Goal: Task Accomplishment & Management: Manage account settings

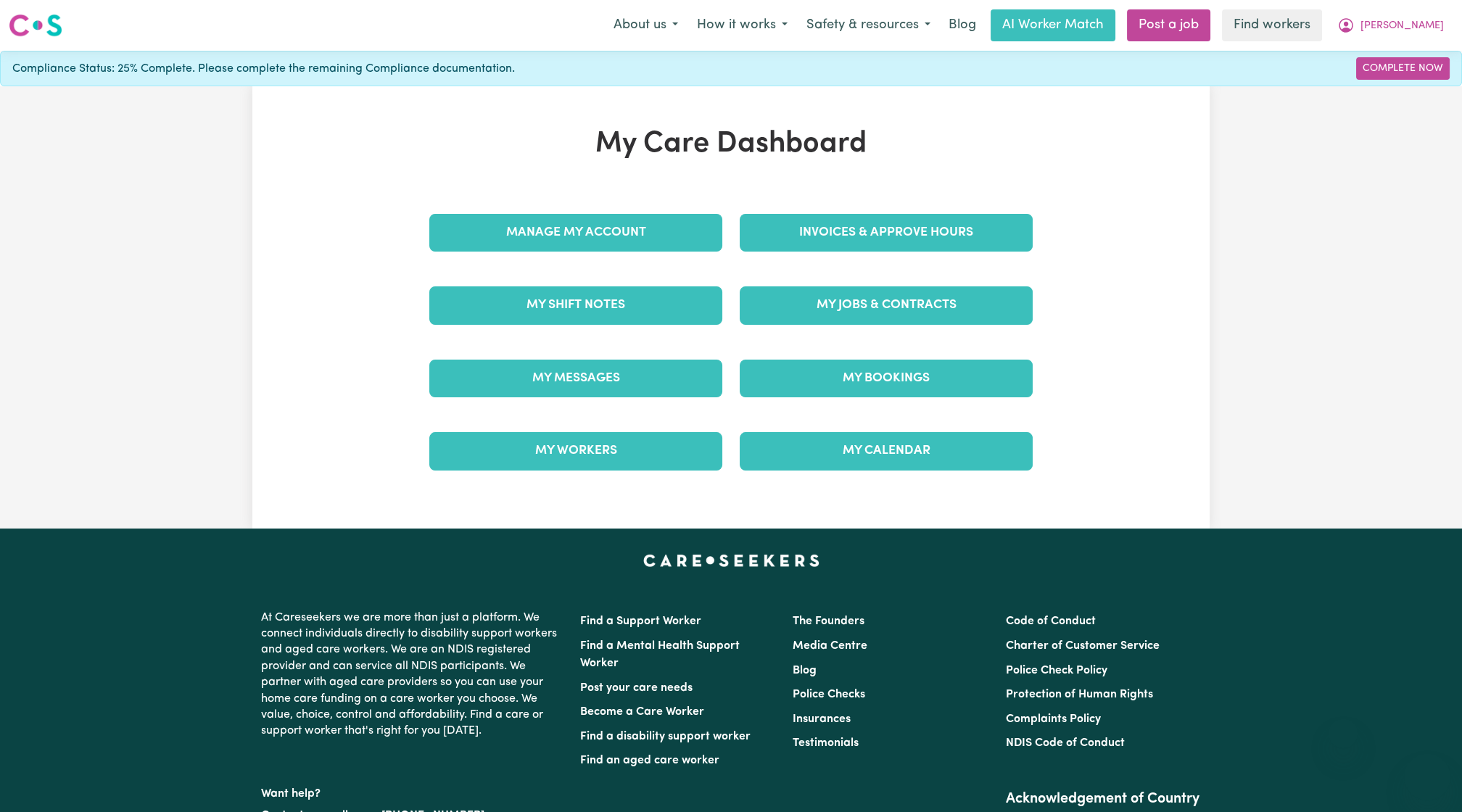
click at [683, 236] on link "Manage My Account" at bounding box center [576, 233] width 293 height 38
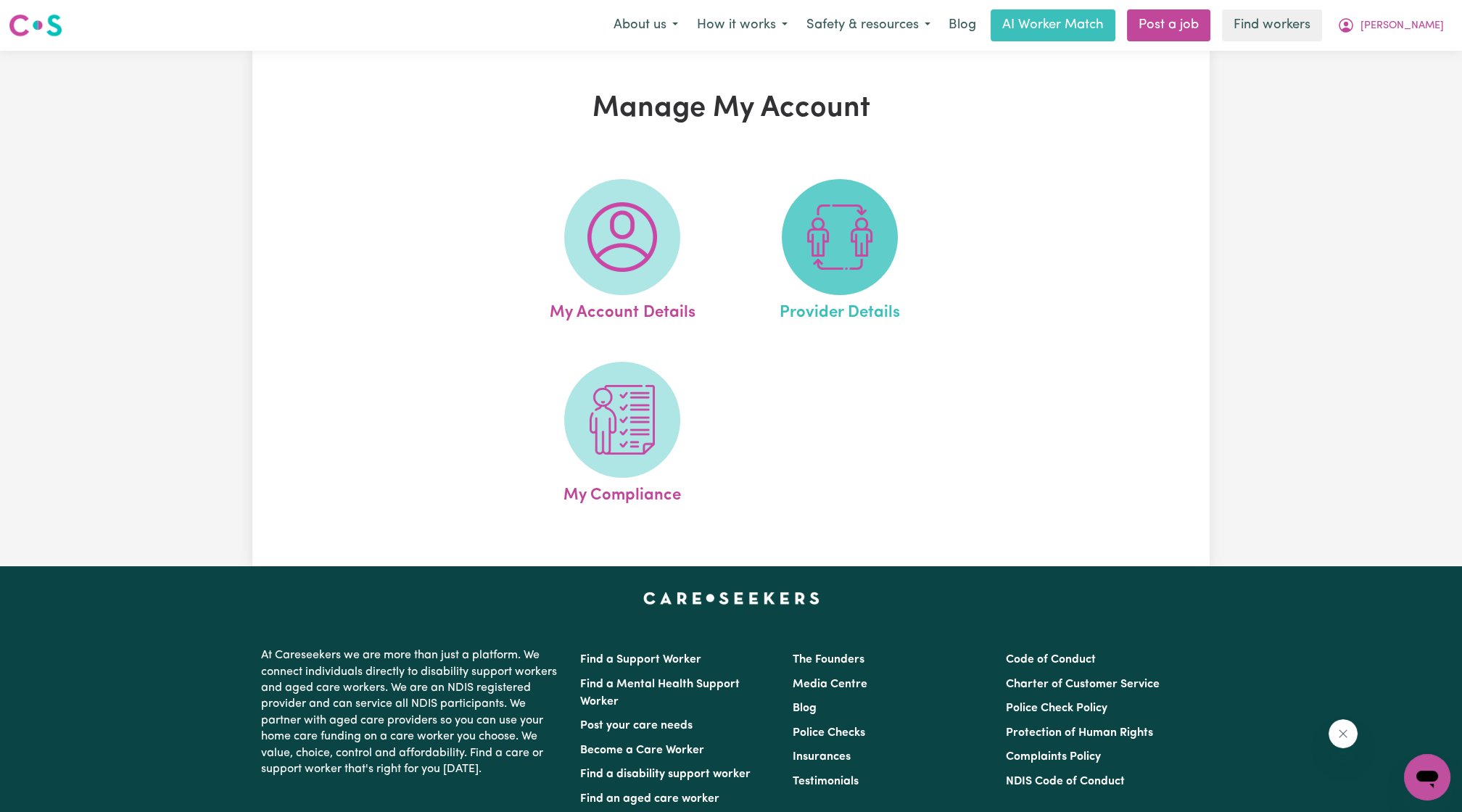
click at [792, 228] on span at bounding box center [839, 237] width 116 height 116
select select "NDIS_FUNDING_AGENCY_MANAGED"
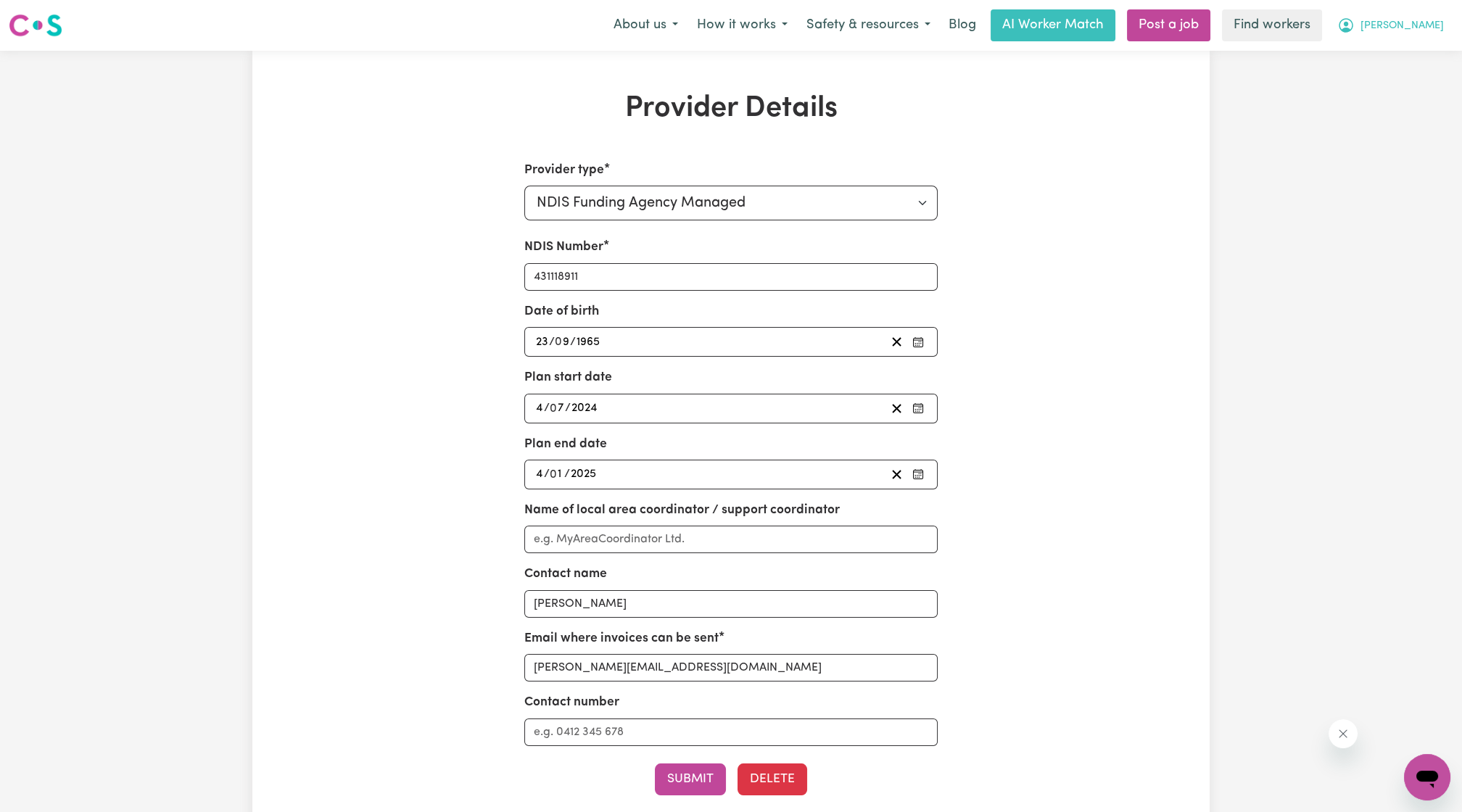
click at [1398, 32] on span "[PERSON_NAME]" at bounding box center [1402, 26] width 83 height 16
click at [1374, 56] on link "My Dashboard" at bounding box center [1395, 56] width 115 height 28
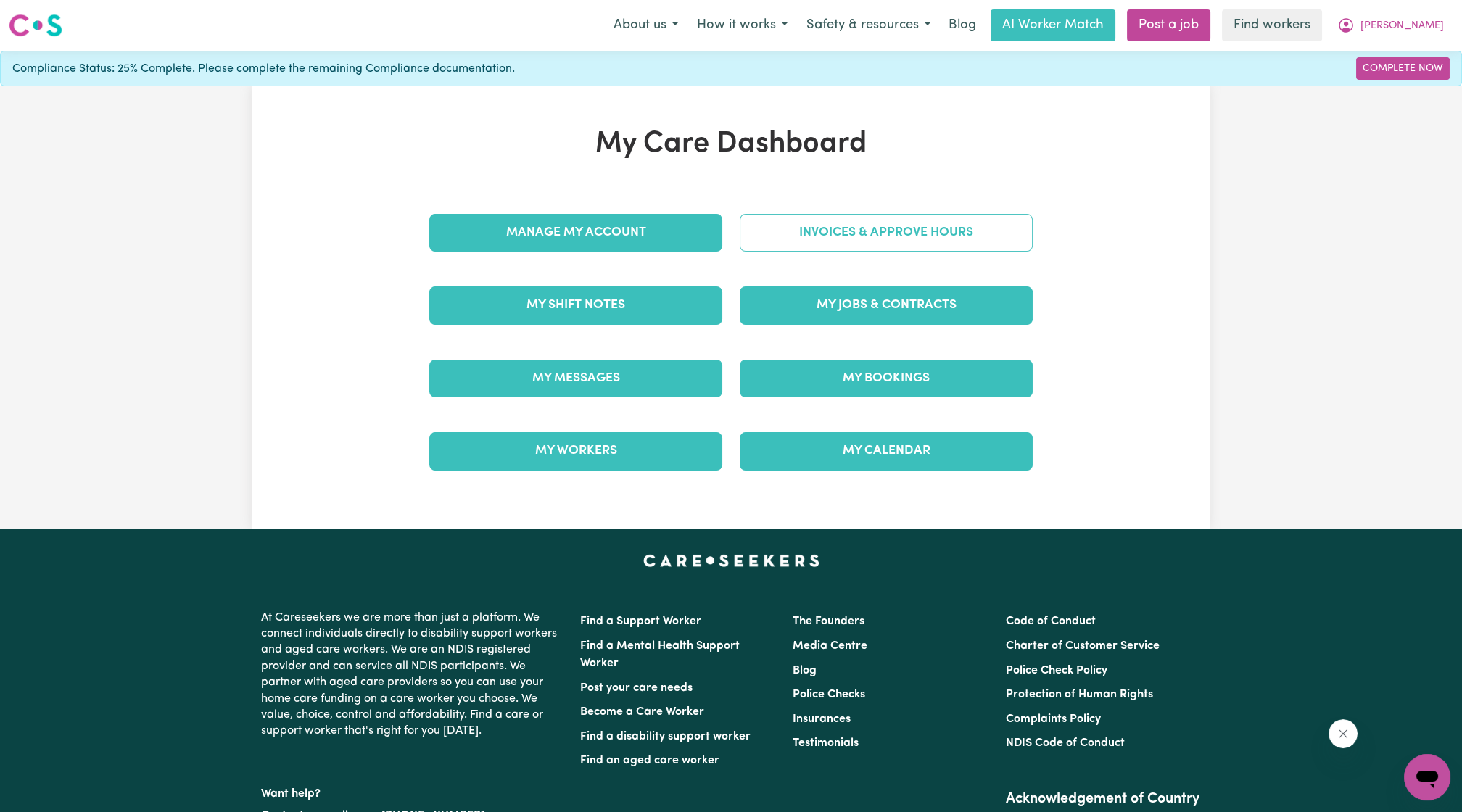
click at [994, 215] on link "Invoices & Approve Hours" at bounding box center [886, 233] width 293 height 38
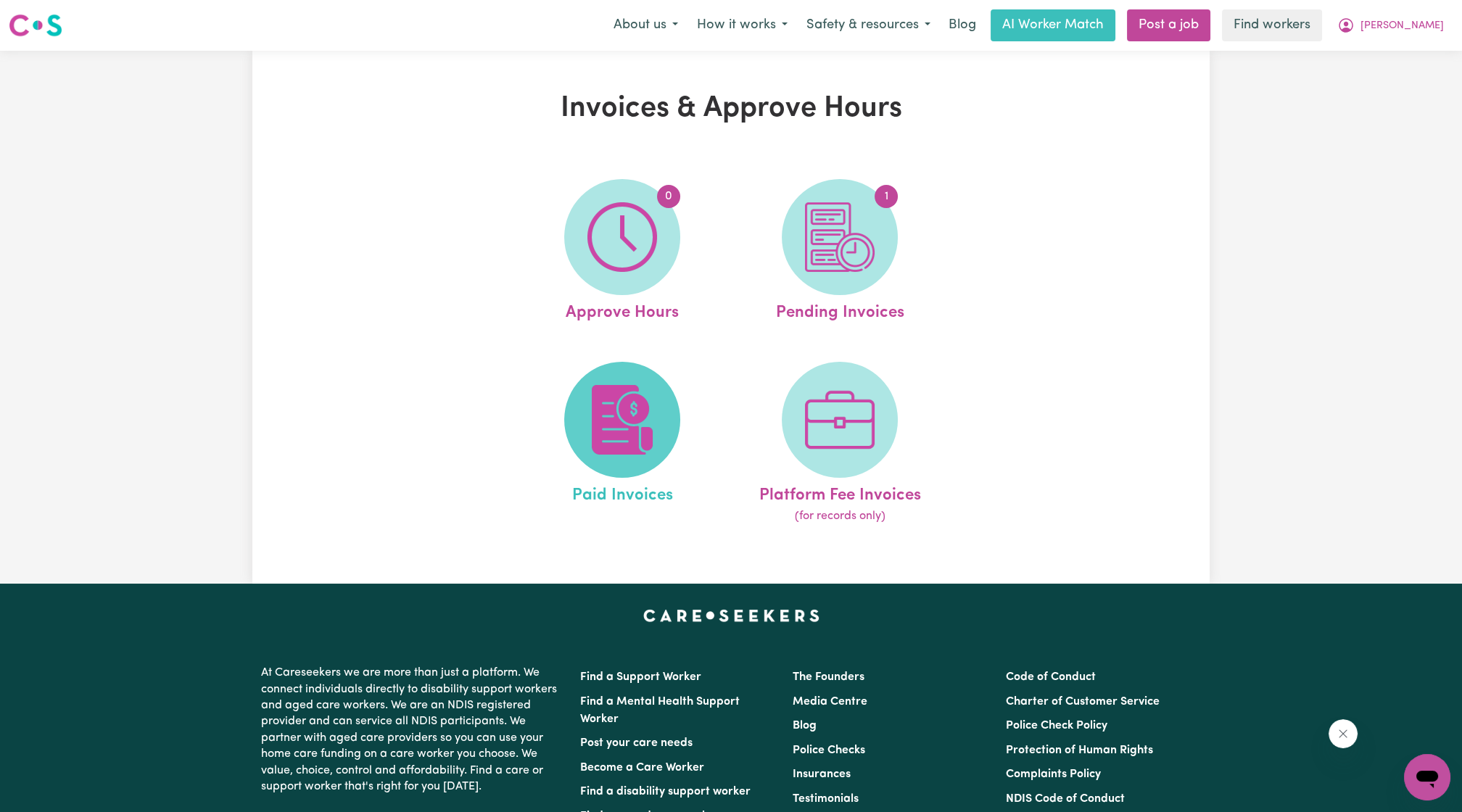
click at [611, 378] on span at bounding box center [622, 419] width 116 height 116
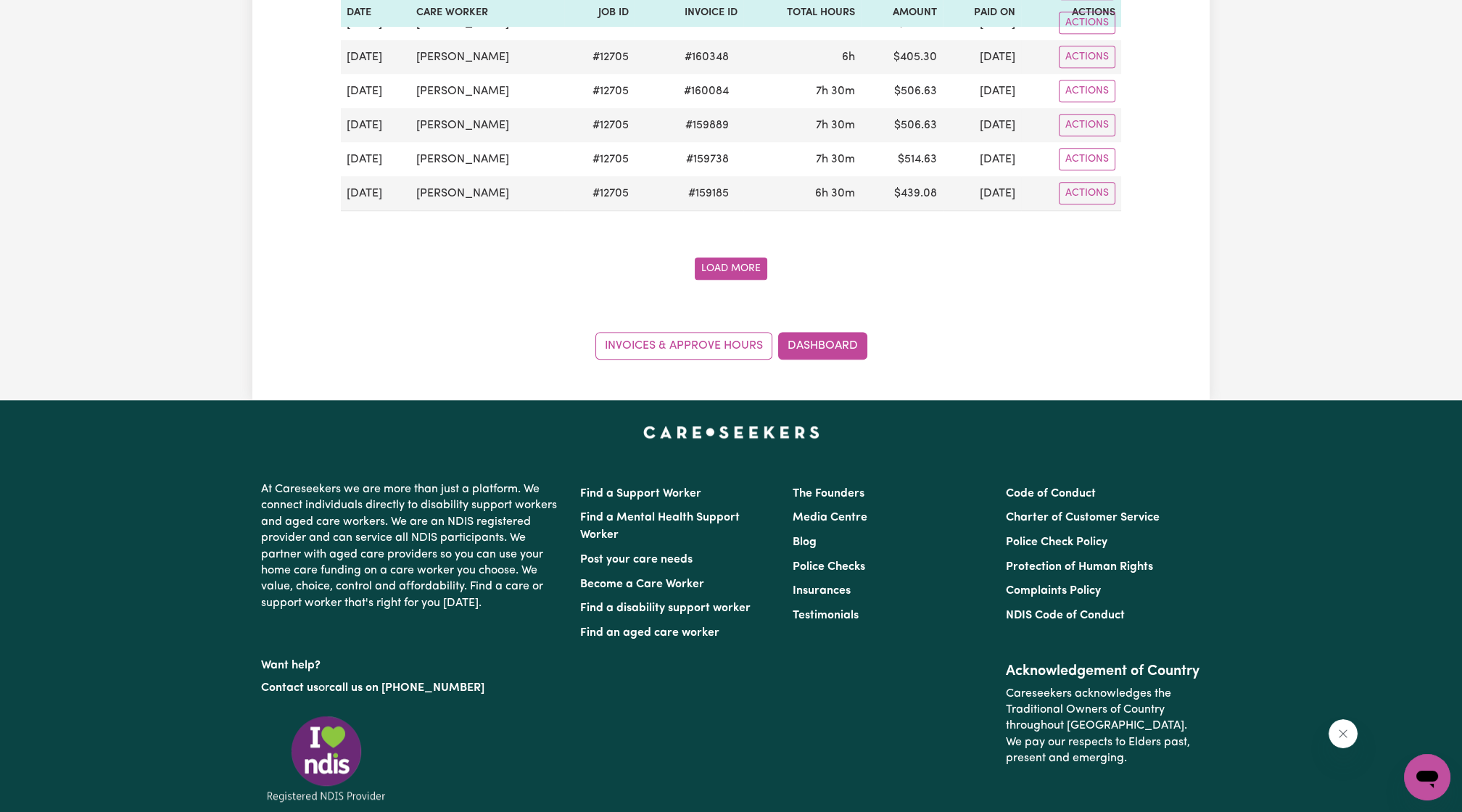
scroll to position [2351, 0]
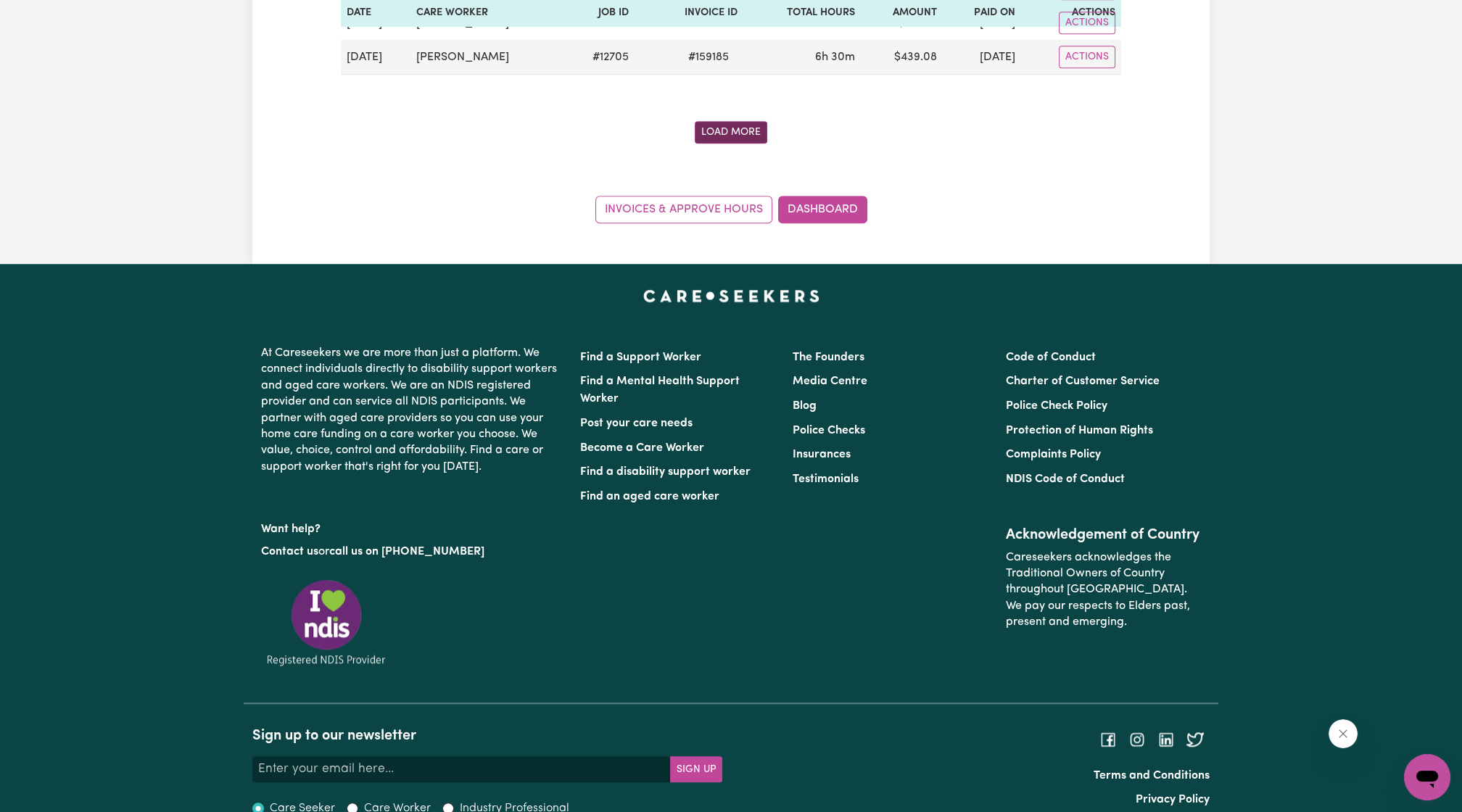
click at [727, 121] on button "Load More" at bounding box center [730, 132] width 72 height 23
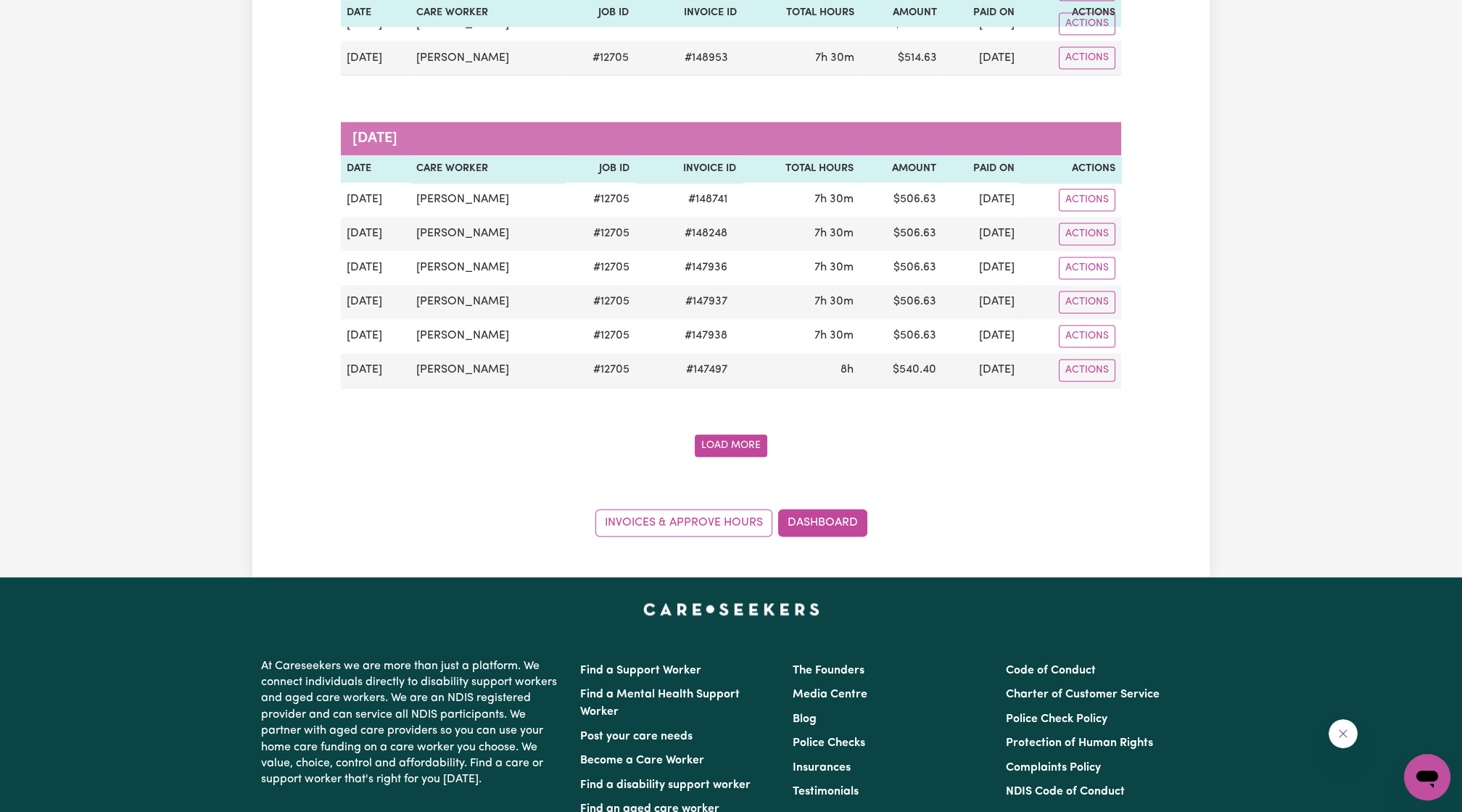
scroll to position [4386, 0]
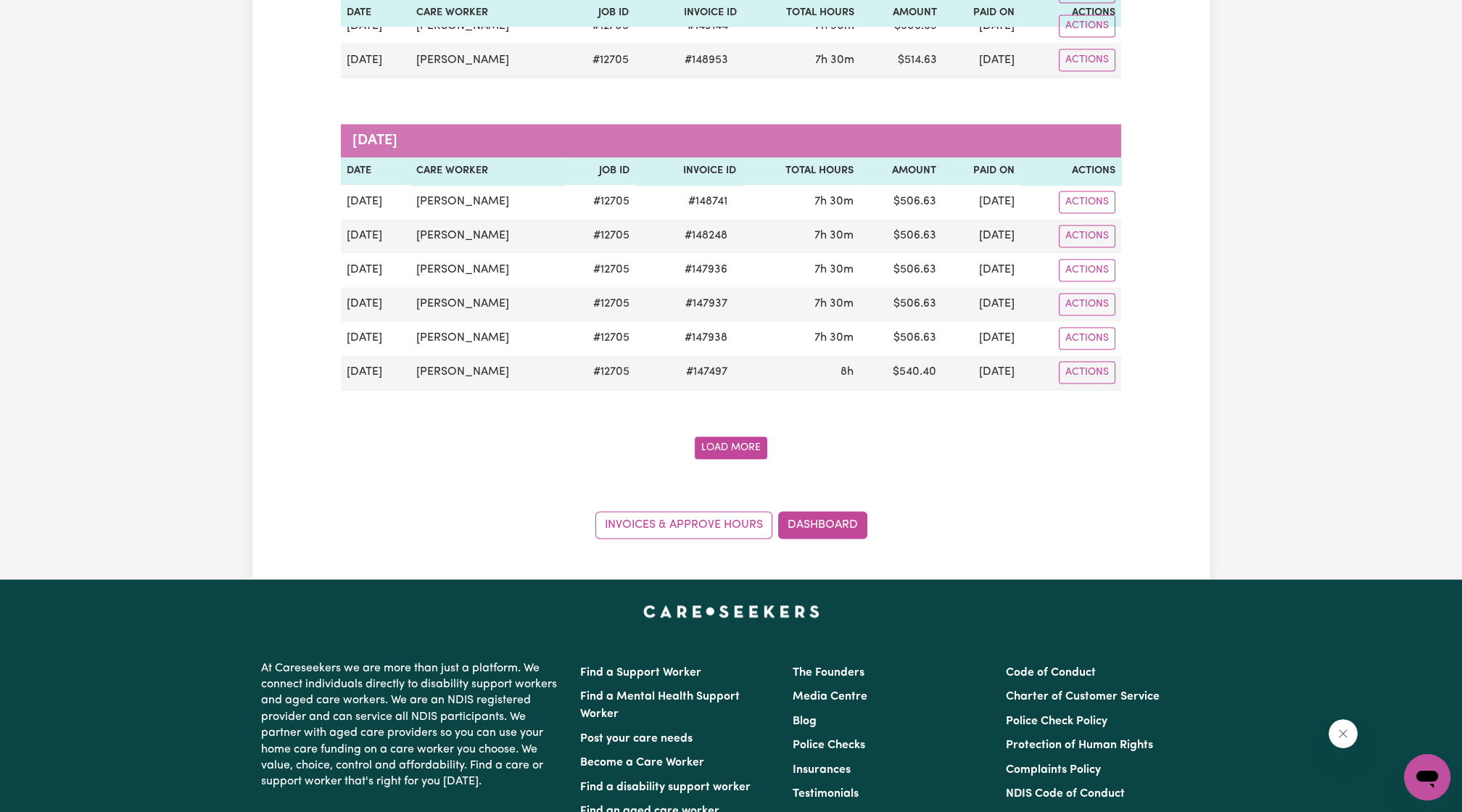
click at [709, 437] on button "Load More" at bounding box center [730, 448] width 72 height 23
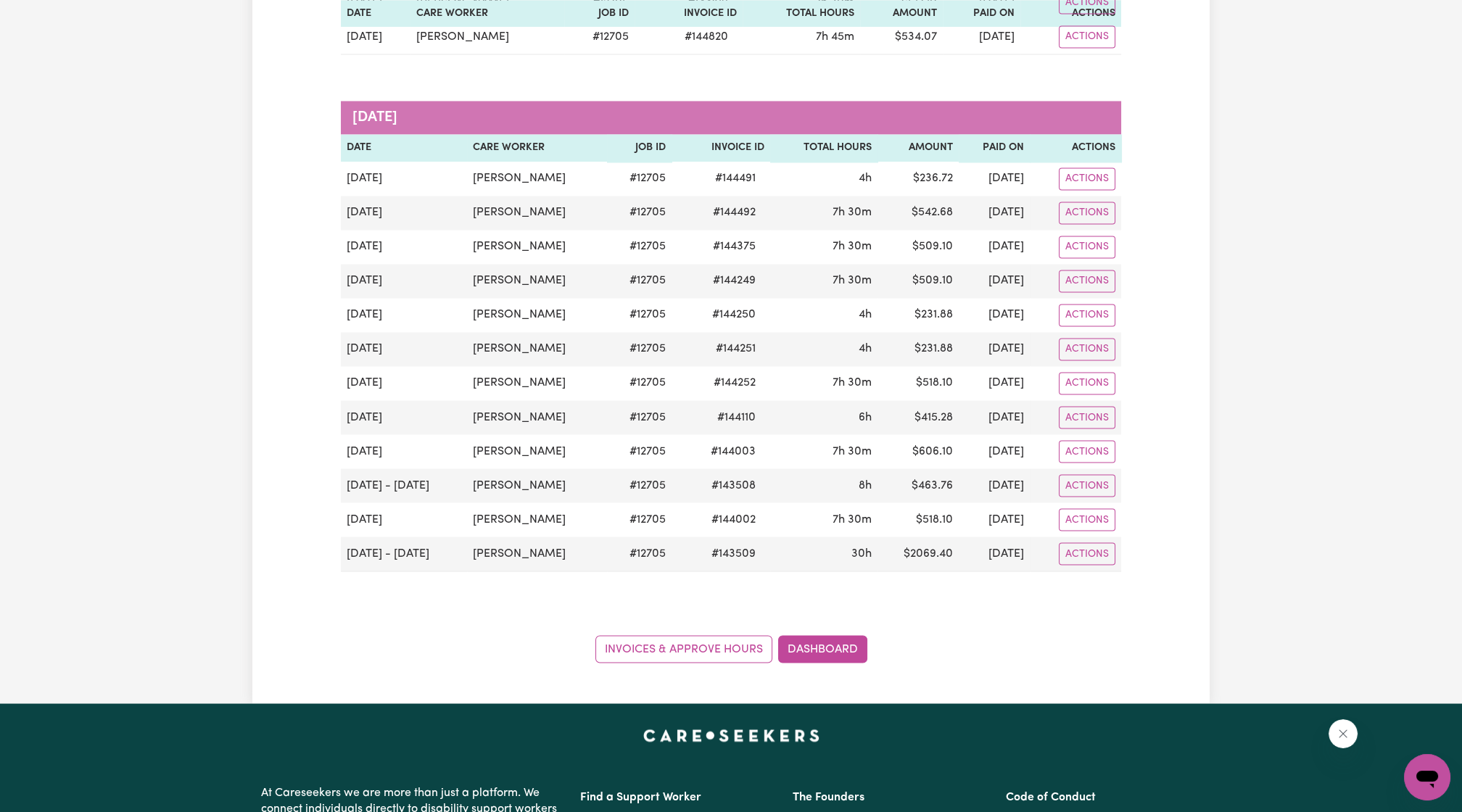
scroll to position [5347, 0]
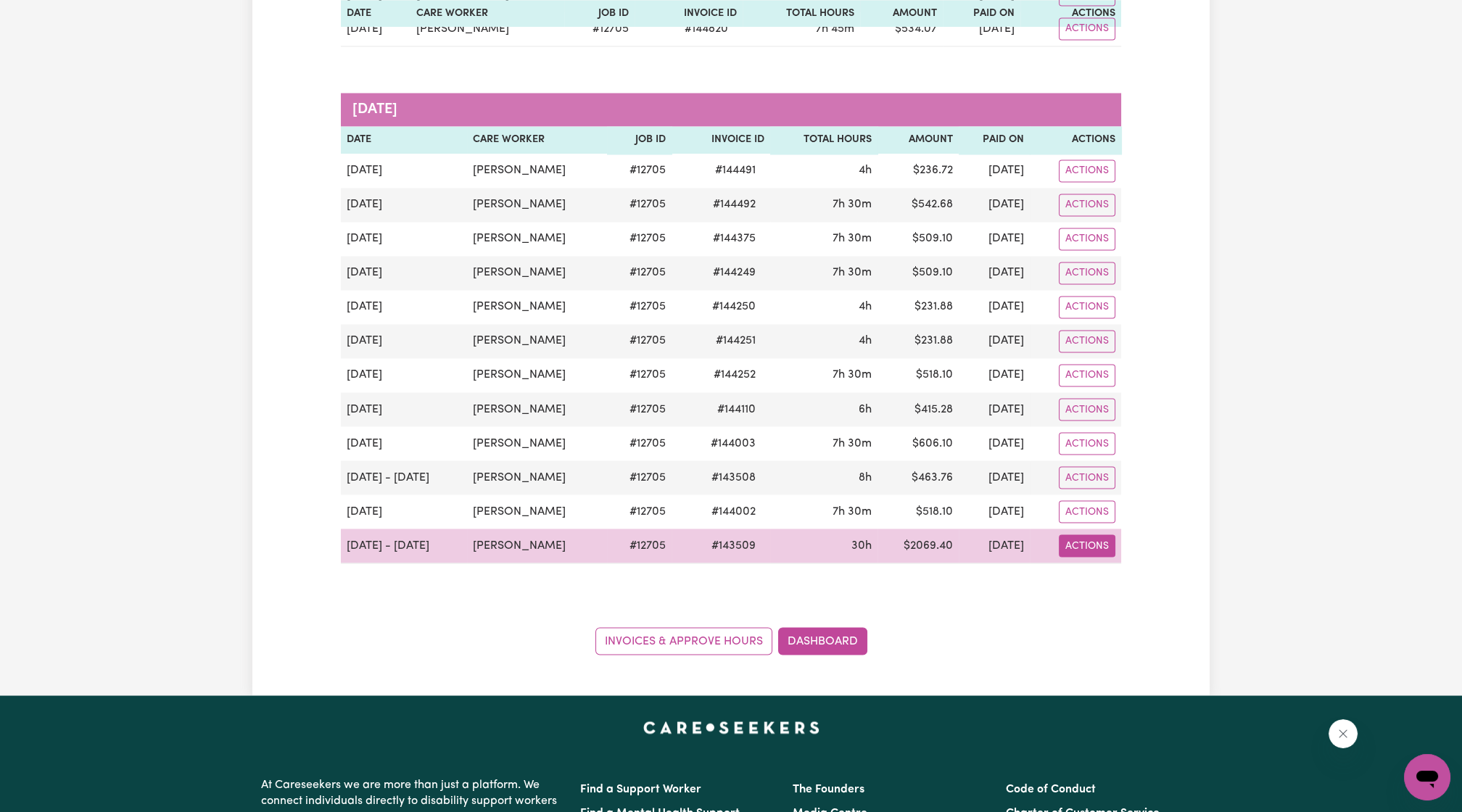
click at [1106, 564] on link "Download Invoice" at bounding box center [1130, 579] width 142 height 29
